Goal: Obtain resource: Obtain resource

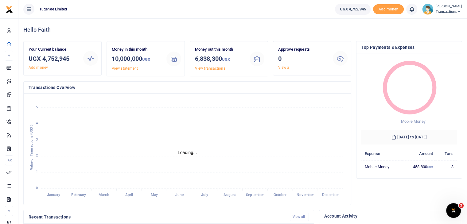
scroll to position [5, 5]
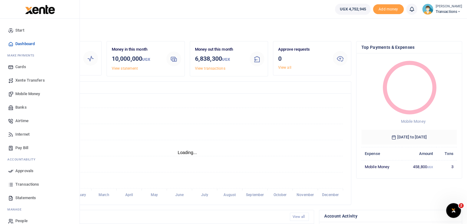
click at [26, 183] on span "Transactions" at bounding box center [27, 185] width 24 height 6
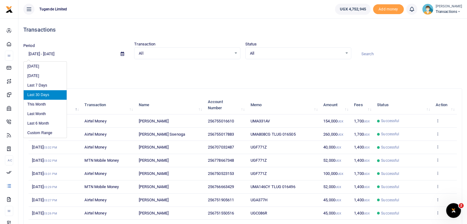
click at [77, 55] on input "[DATE] - [DATE]" at bounding box center [69, 54] width 92 height 10
click at [38, 112] on li "Last Month" at bounding box center [45, 114] width 43 height 10
type input "[DATE] - [DATE]"
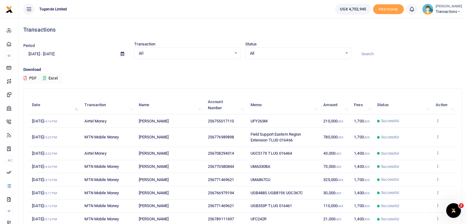
click at [370, 54] on input at bounding box center [409, 54] width 106 height 10
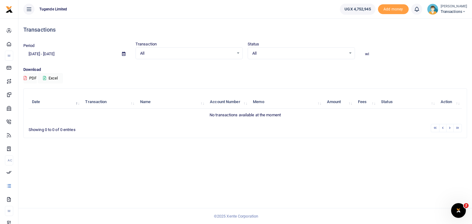
type input "w"
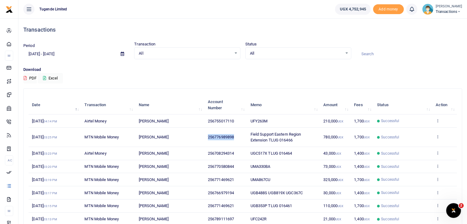
drag, startPoint x: 208, startPoint y: 137, endPoint x: 237, endPoint y: 139, distance: 29.5
click at [237, 139] on td "256776989898" at bounding box center [226, 137] width 43 height 19
copy span "256776989898"
click at [376, 56] on input at bounding box center [409, 54] width 106 height 10
paste input "256776989898"
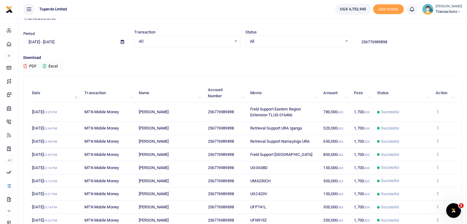
scroll to position [10, 0]
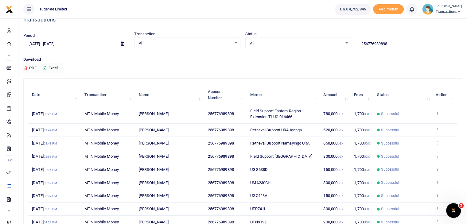
type input "256776989898"
click at [440, 113] on div "Date Transaction Name Account Number Memo Amount Fees Status Action [DATE] 03:2…" at bounding box center [243, 164] width 429 height 160
click at [438, 113] on icon at bounding box center [438, 113] width 4 height 4
click at [417, 124] on link "View details" at bounding box center [415, 124] width 49 height 9
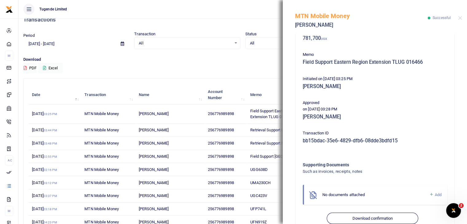
scroll to position [102, 0]
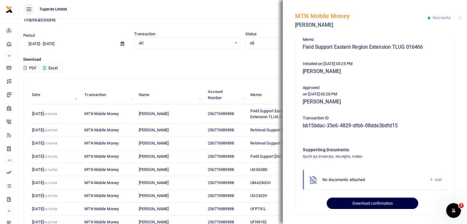
click at [394, 203] on button "Download confirmation" at bounding box center [372, 204] width 91 height 12
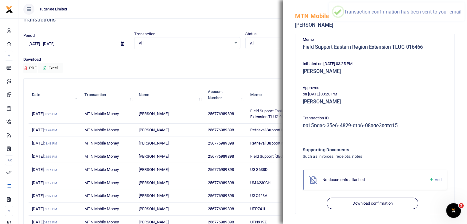
click at [262, 57] on p "Download" at bounding box center [242, 60] width 439 height 6
click at [267, 66] on div "Download PDF Excel" at bounding box center [242, 65] width 439 height 17
click at [458, 19] on div "MTN Mobile Money [PERSON_NAME] Successful" at bounding box center [375, 17] width 184 height 34
click at [460, 19] on button "Close" at bounding box center [460, 18] width 4 height 4
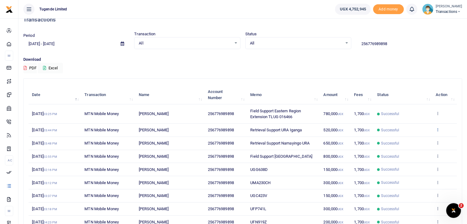
click at [439, 128] on icon at bounding box center [438, 129] width 4 height 4
click at [423, 136] on link "View details" at bounding box center [415, 140] width 49 height 9
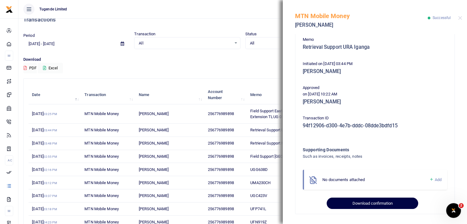
click at [364, 205] on button "Download confirmation" at bounding box center [372, 204] width 91 height 12
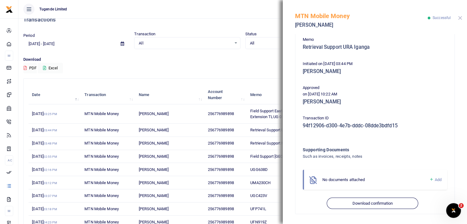
click at [462, 18] on button "Close" at bounding box center [460, 18] width 4 height 4
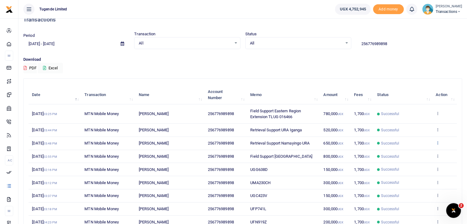
click at [437, 142] on icon at bounding box center [438, 143] width 4 height 4
click at [420, 151] on link "View details" at bounding box center [415, 153] width 49 height 9
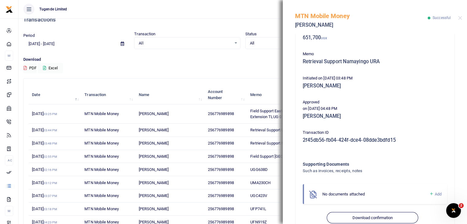
scroll to position [88, 0]
click at [367, 219] on button "Download confirmation" at bounding box center [372, 218] width 91 height 12
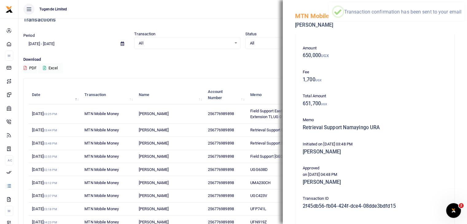
scroll to position [0, 0]
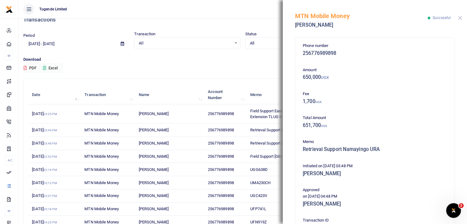
click at [461, 20] on button "Close" at bounding box center [460, 18] width 4 height 4
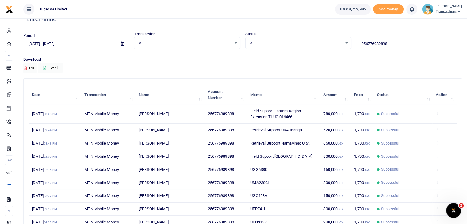
click at [437, 155] on icon at bounding box center [438, 156] width 4 height 4
click at [420, 163] on link "View details" at bounding box center [415, 166] width 49 height 9
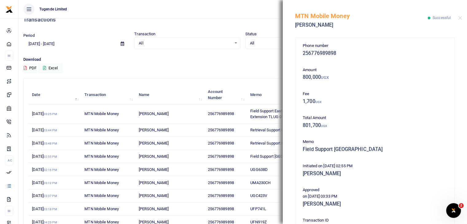
scroll to position [102, 0]
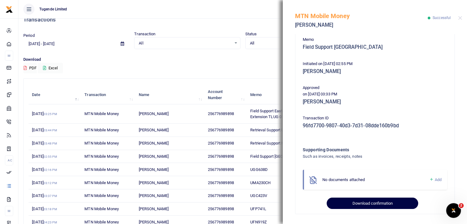
click at [368, 202] on button "Download confirmation" at bounding box center [372, 204] width 91 height 12
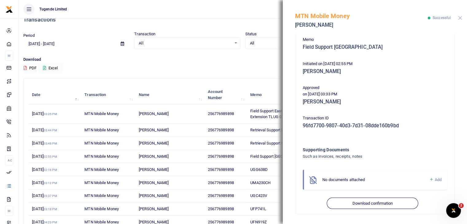
click at [460, 19] on button "Close" at bounding box center [460, 18] width 4 height 4
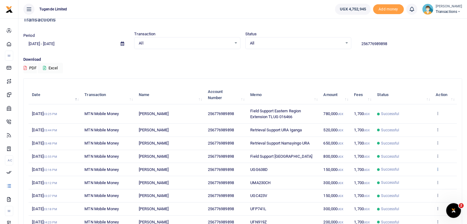
click at [439, 168] on icon at bounding box center [438, 169] width 4 height 4
click at [423, 178] on link "View details" at bounding box center [415, 179] width 49 height 9
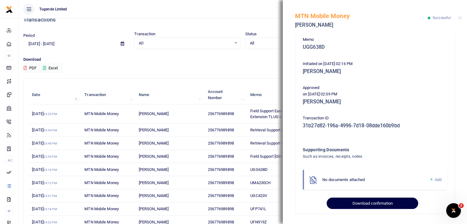
click at [380, 202] on button "Download confirmation" at bounding box center [372, 204] width 91 height 12
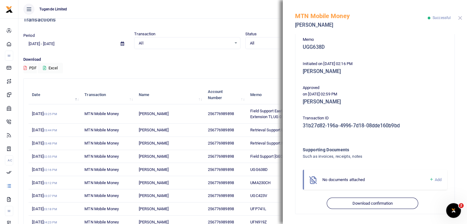
click at [460, 18] on button "Close" at bounding box center [460, 18] width 4 height 4
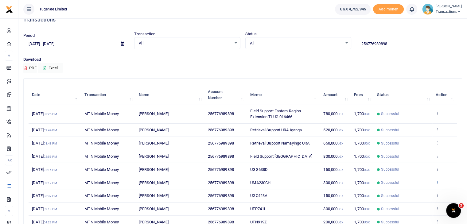
click at [439, 183] on icon at bounding box center [438, 182] width 4 height 4
click at [421, 191] on link "View details" at bounding box center [415, 192] width 49 height 9
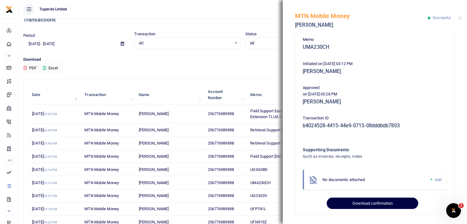
click at [363, 203] on button "Download confirmation" at bounding box center [372, 204] width 91 height 12
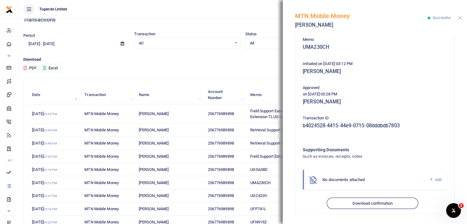
click at [459, 19] on button "Close" at bounding box center [460, 18] width 4 height 4
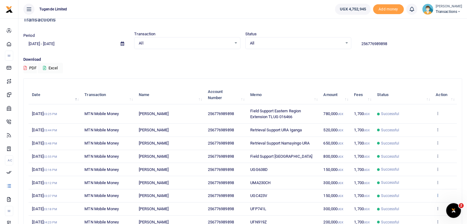
click at [439, 194] on icon at bounding box center [438, 195] width 4 height 4
click at [417, 172] on link "View details" at bounding box center [415, 172] width 49 height 9
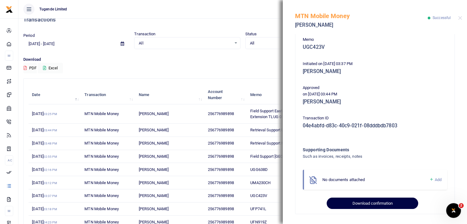
click at [381, 201] on button "Download confirmation" at bounding box center [372, 204] width 91 height 12
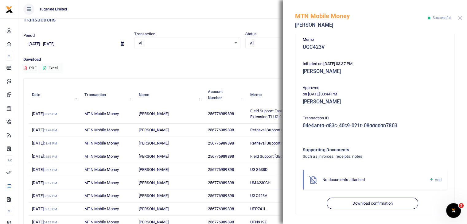
click at [459, 16] on button "Close" at bounding box center [460, 18] width 4 height 4
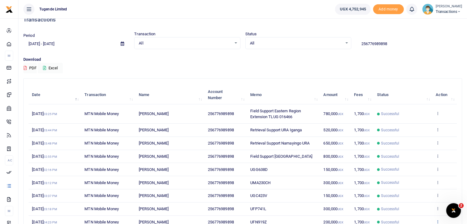
click at [438, 220] on icon at bounding box center [438, 222] width 4 height 4
click at [417, 198] on link "View details" at bounding box center [415, 198] width 49 height 9
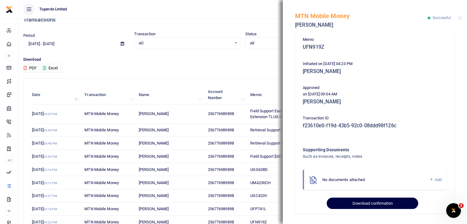
click at [368, 205] on button "Download confirmation" at bounding box center [372, 204] width 91 height 12
click at [378, 205] on button "Download confirmation" at bounding box center [372, 204] width 91 height 12
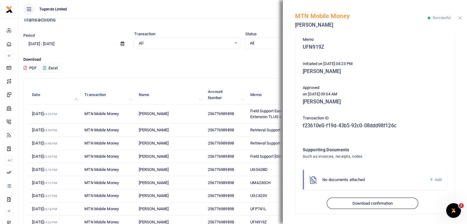
click at [459, 19] on button "Close" at bounding box center [460, 18] width 4 height 4
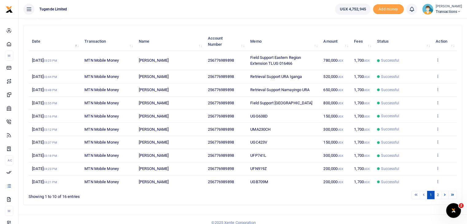
scroll to position [68, 0]
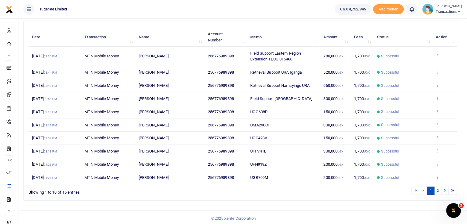
click at [437, 175] on icon at bounding box center [438, 177] width 4 height 4
click at [411, 151] on link "View details" at bounding box center [415, 154] width 49 height 9
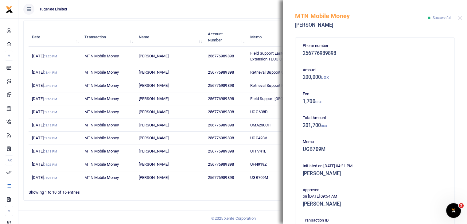
scroll to position [102, 0]
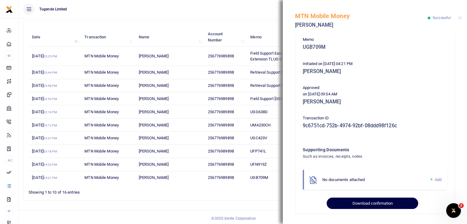
click at [361, 202] on button "Download confirmation" at bounding box center [372, 204] width 91 height 12
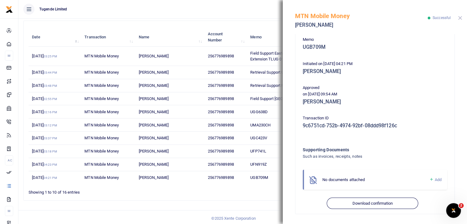
click at [461, 19] on button "Close" at bounding box center [460, 18] width 4 height 4
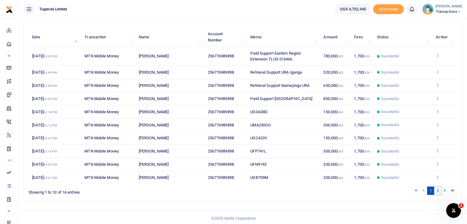
click at [437, 188] on link "2" at bounding box center [437, 191] width 7 height 8
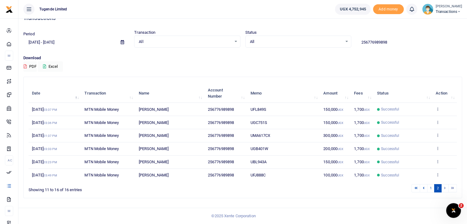
scroll to position [11, 0]
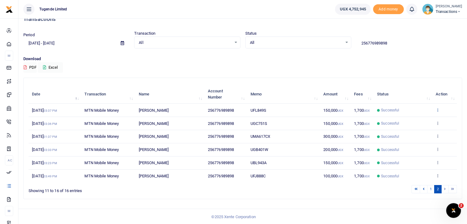
click at [438, 110] on icon at bounding box center [438, 110] width 4 height 4
click at [417, 120] on link "View details" at bounding box center [415, 120] width 49 height 9
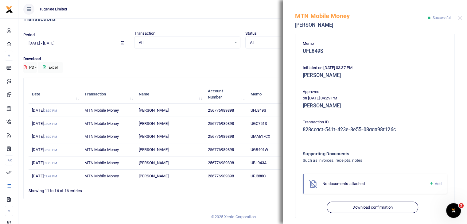
scroll to position [102, 0]
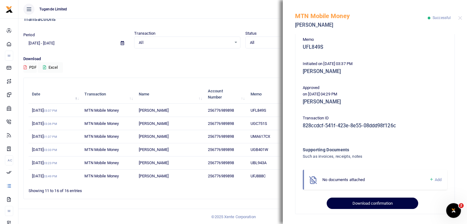
click at [377, 206] on button "Download confirmation" at bounding box center [372, 204] width 91 height 12
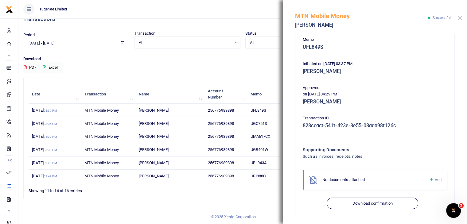
click at [462, 19] on button "Close" at bounding box center [460, 18] width 4 height 4
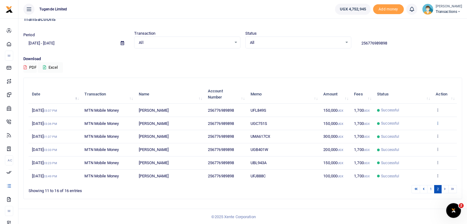
click at [438, 121] on icon at bounding box center [438, 123] width 4 height 4
click at [415, 133] on link "View details" at bounding box center [415, 133] width 49 height 9
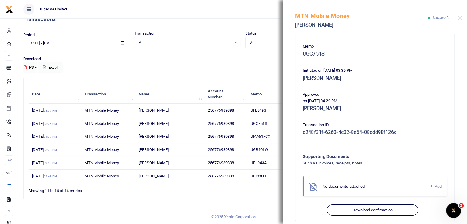
scroll to position [96, 0]
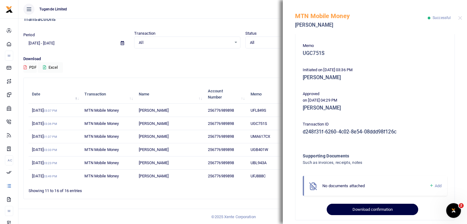
click at [380, 209] on button "Download confirmation" at bounding box center [372, 210] width 91 height 12
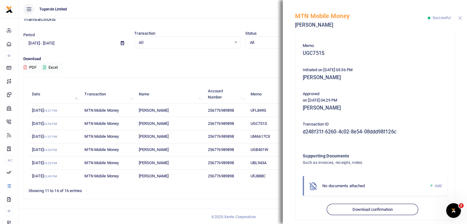
click at [459, 18] on button "Close" at bounding box center [460, 18] width 4 height 4
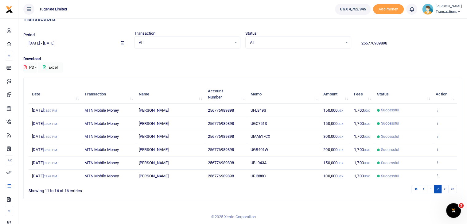
click at [437, 135] on icon at bounding box center [438, 136] width 4 height 4
click at [422, 144] on link "View details" at bounding box center [415, 146] width 49 height 9
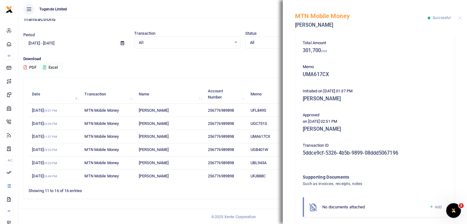
scroll to position [102, 0]
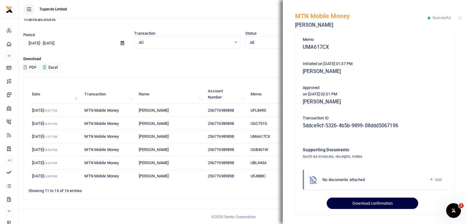
click at [374, 203] on button "Download confirmation" at bounding box center [372, 204] width 91 height 12
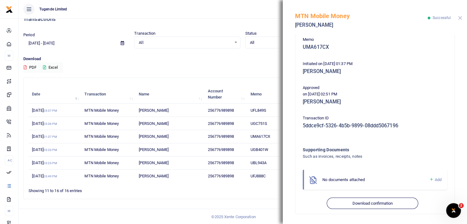
click at [459, 19] on button "Close" at bounding box center [460, 18] width 4 height 4
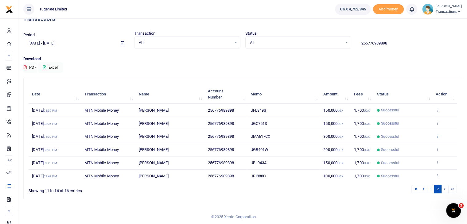
click at [439, 137] on icon at bounding box center [438, 136] width 4 height 4
click at [420, 146] on link "View details" at bounding box center [415, 146] width 49 height 9
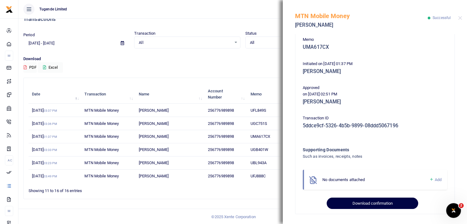
click at [371, 204] on button "Download confirmation" at bounding box center [372, 204] width 91 height 12
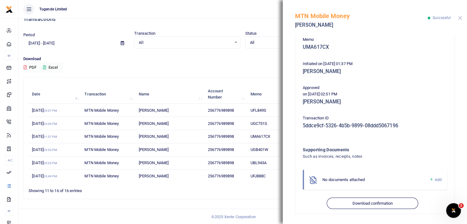
click at [460, 20] on button "Close" at bounding box center [460, 18] width 4 height 4
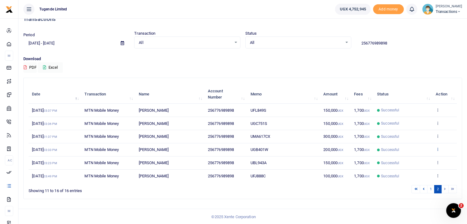
click at [439, 148] on icon at bounding box center [438, 149] width 4 height 4
click at [420, 157] on link "View details" at bounding box center [415, 159] width 49 height 9
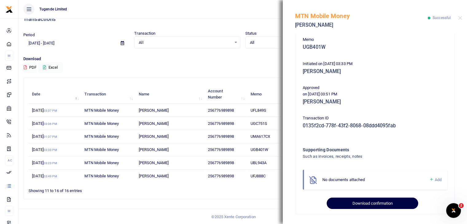
click at [372, 204] on button "Download confirmation" at bounding box center [372, 204] width 91 height 12
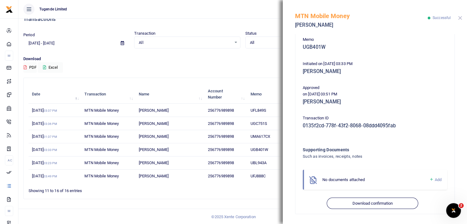
click at [460, 16] on button "Close" at bounding box center [460, 18] width 4 height 4
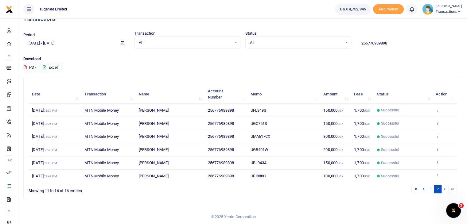
click at [438, 161] on icon at bounding box center [438, 162] width 4 height 4
click at [420, 171] on link "View details" at bounding box center [415, 172] width 49 height 9
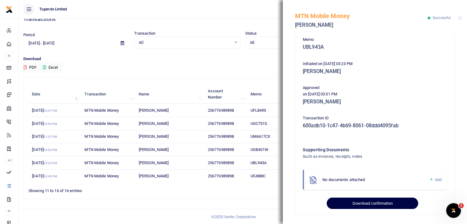
click at [371, 206] on button "Download confirmation" at bounding box center [372, 204] width 91 height 12
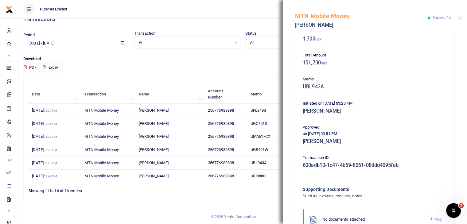
scroll to position [0, 0]
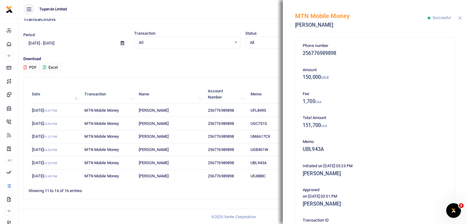
click at [461, 19] on button "Close" at bounding box center [460, 18] width 4 height 4
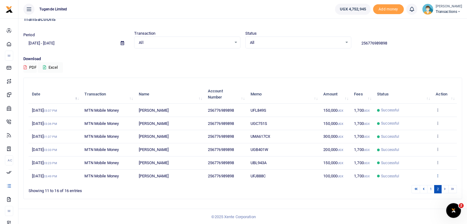
click at [438, 174] on icon at bounding box center [438, 176] width 4 height 4
click at [413, 151] on link "View details" at bounding box center [415, 152] width 49 height 9
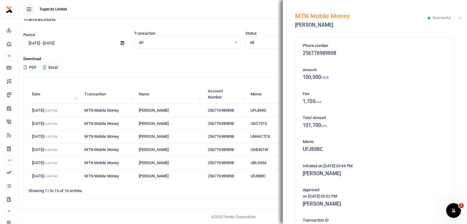
scroll to position [102, 0]
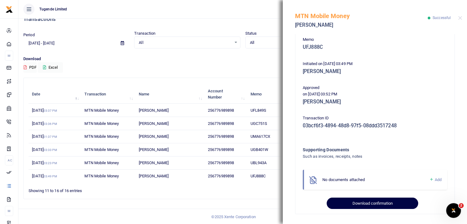
click at [361, 202] on button "Download confirmation" at bounding box center [372, 204] width 91 height 12
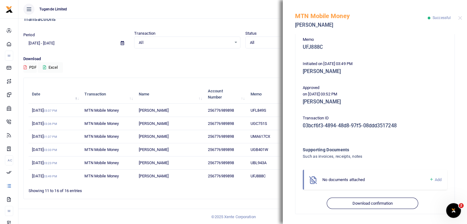
scroll to position [0, 0]
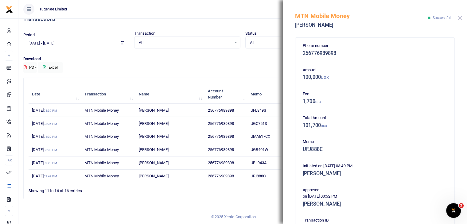
click at [459, 20] on button "Close" at bounding box center [460, 18] width 4 height 4
